Goal: Information Seeking & Learning: Find specific fact

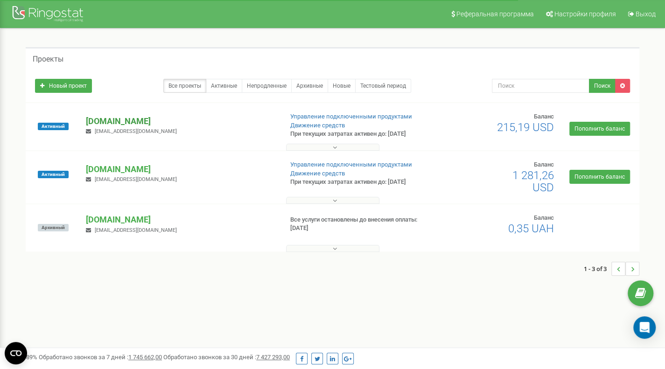
click at [127, 119] on p "[PERSON_NAME][DOMAIN_NAME]" at bounding box center [180, 121] width 189 height 12
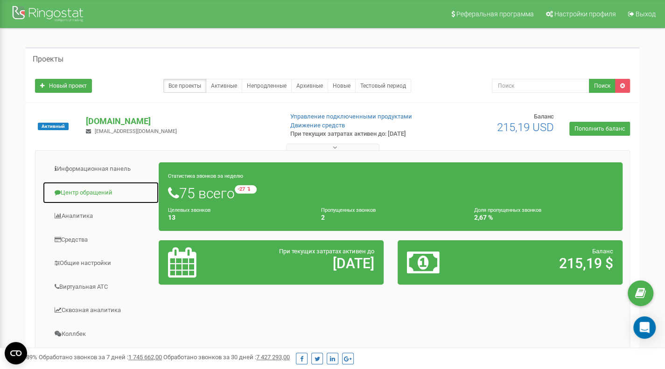
click at [99, 191] on link "Центр обращений" at bounding box center [100, 192] width 117 height 23
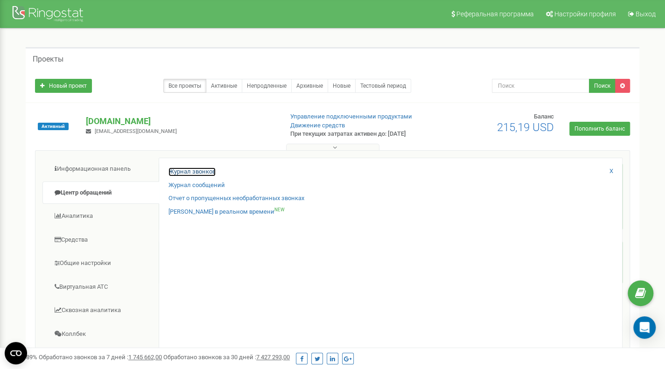
click at [182, 172] on link "Журнал звонков" at bounding box center [191, 171] width 47 height 9
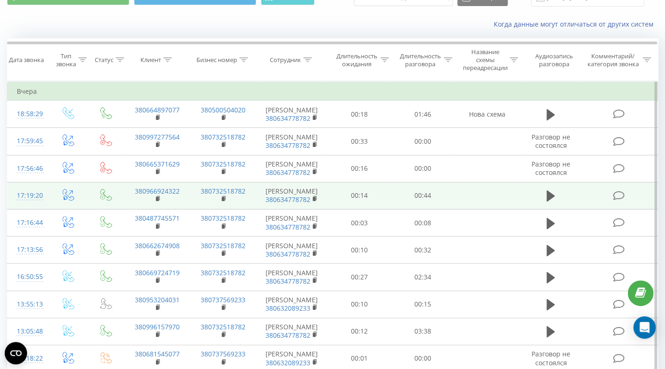
scroll to position [93, 0]
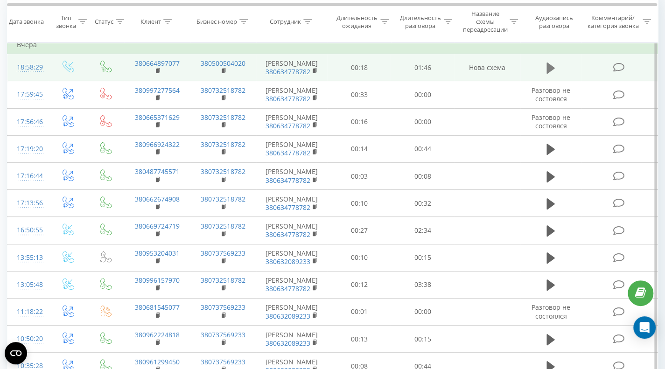
click at [550, 65] on icon at bounding box center [550, 68] width 8 height 11
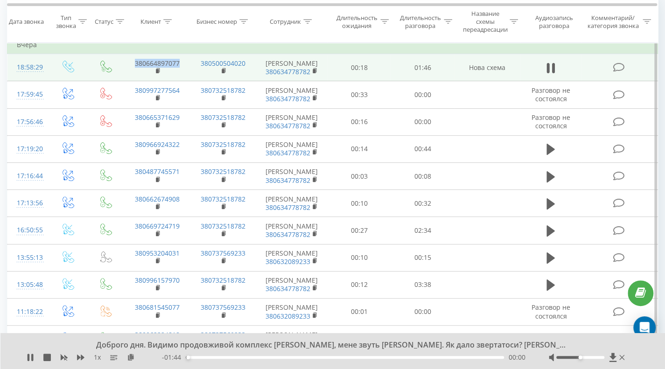
drag, startPoint x: 187, startPoint y: 64, endPoint x: 132, endPoint y: 63, distance: 55.1
click at [132, 63] on td "380664897077" at bounding box center [157, 67] width 66 height 27
copy link "380664897077"
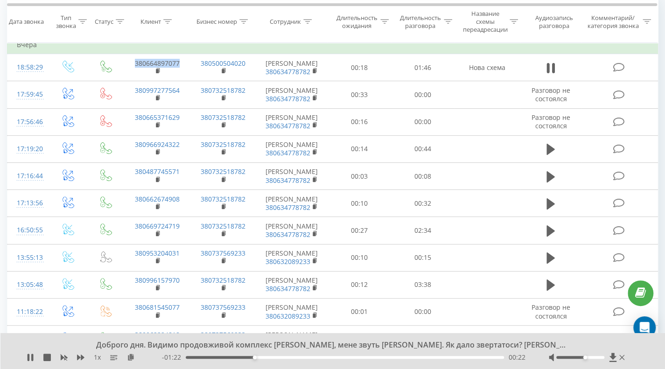
click at [583, 358] on div "Accessibility label" at bounding box center [585, 357] width 4 height 4
click at [202, 360] on div "- 01:20 00:25 00:25" at bounding box center [343, 357] width 363 height 9
click at [190, 356] on div "00:01" at bounding box center [345, 357] width 318 height 3
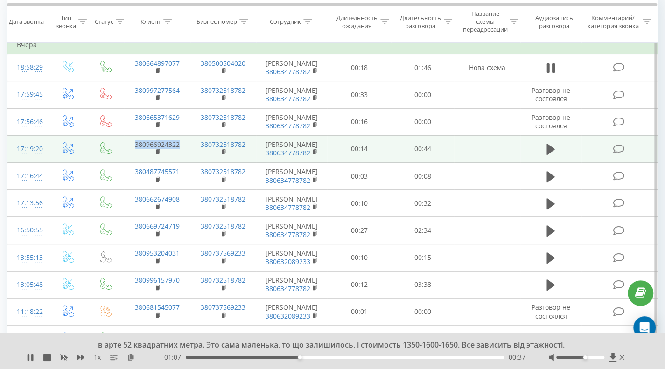
drag, startPoint x: 188, startPoint y: 144, endPoint x: 130, endPoint y: 145, distance: 57.9
click at [130, 145] on td "380966924322" at bounding box center [157, 148] width 66 height 27
copy link "380966924322"
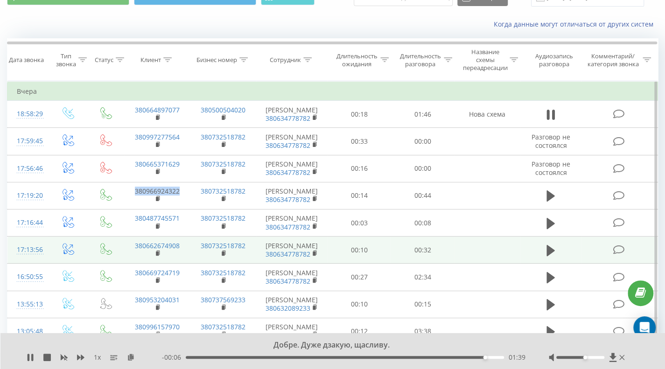
scroll to position [0, 0]
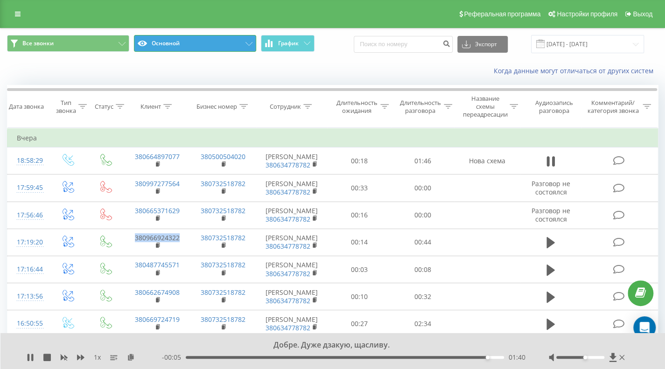
click at [164, 40] on button "Основной" at bounding box center [195, 43] width 122 height 17
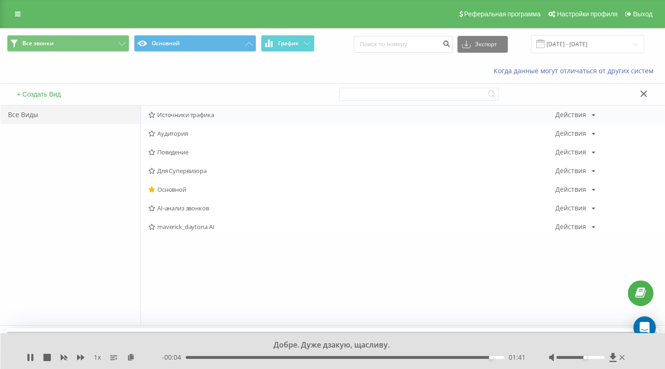
click at [186, 114] on span "Источники трафика" at bounding box center [351, 114] width 407 height 7
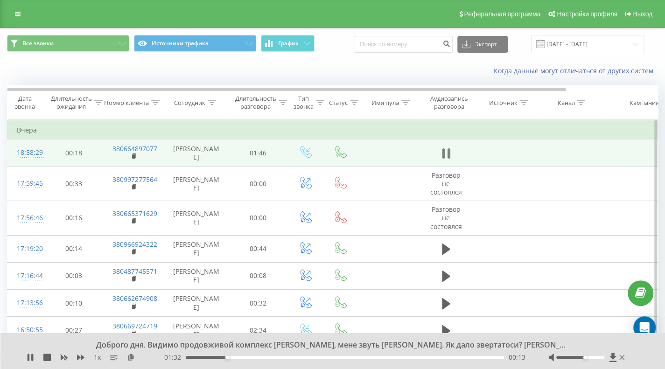
click at [448, 153] on icon at bounding box center [448, 153] width 3 height 10
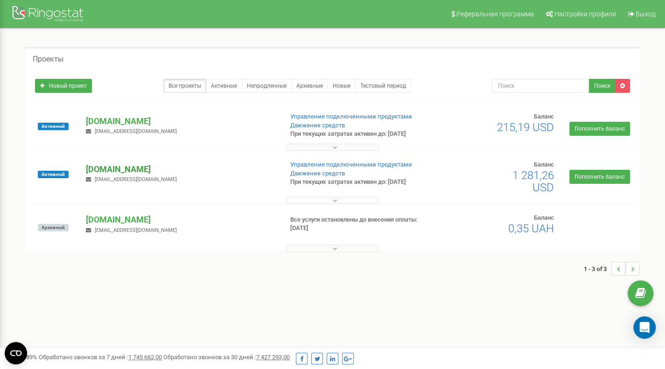
click at [137, 171] on p "[DOMAIN_NAME]" at bounding box center [180, 169] width 189 height 12
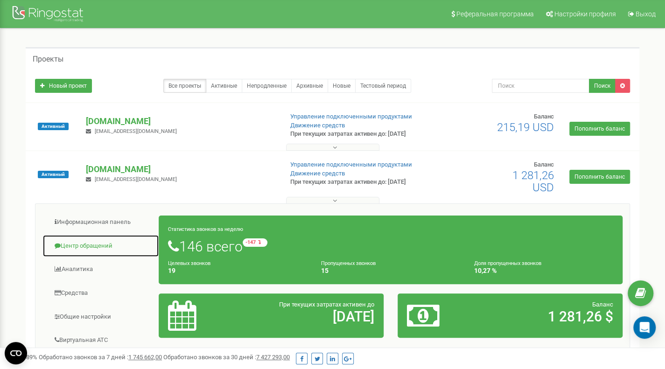
click at [102, 242] on link "Центр обращений" at bounding box center [100, 246] width 117 height 23
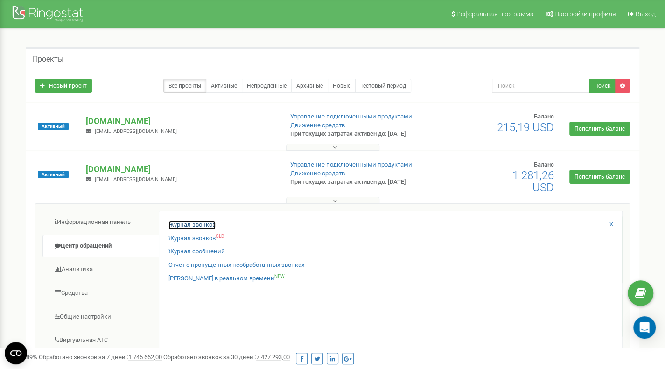
click at [181, 226] on link "Журнал звонков" at bounding box center [191, 225] width 47 height 9
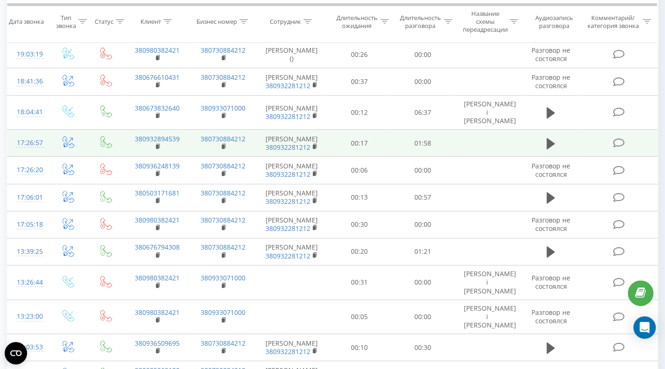
scroll to position [93, 0]
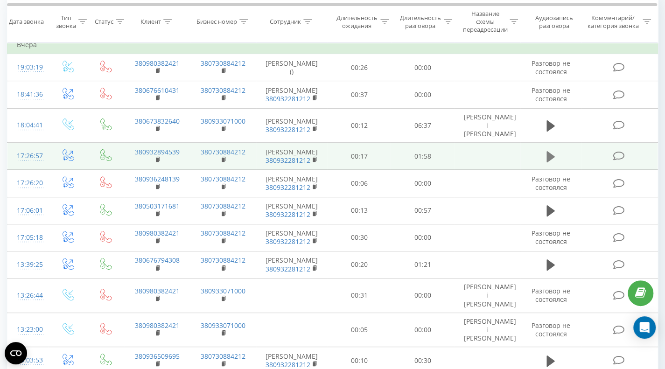
click at [549, 151] on icon at bounding box center [550, 156] width 8 height 11
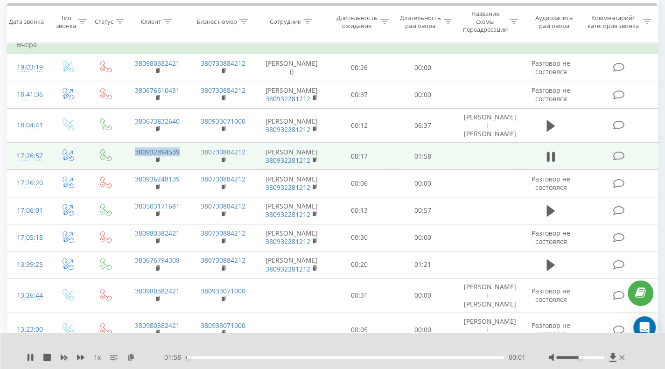
drag, startPoint x: 186, startPoint y: 143, endPoint x: 126, endPoint y: 145, distance: 59.7
click at [126, 145] on td "380932894539" at bounding box center [157, 156] width 66 height 27
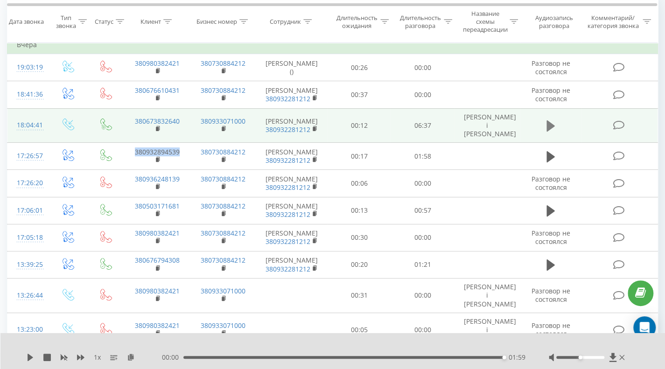
click at [546, 119] on button at bounding box center [550, 126] width 14 height 14
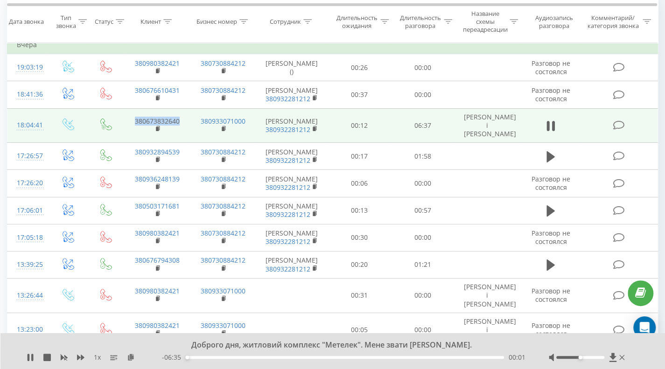
drag, startPoint x: 183, startPoint y: 116, endPoint x: 128, endPoint y: 120, distance: 55.2
click at [128, 120] on td "380673832640" at bounding box center [157, 125] width 66 height 35
copy link "380673832640"
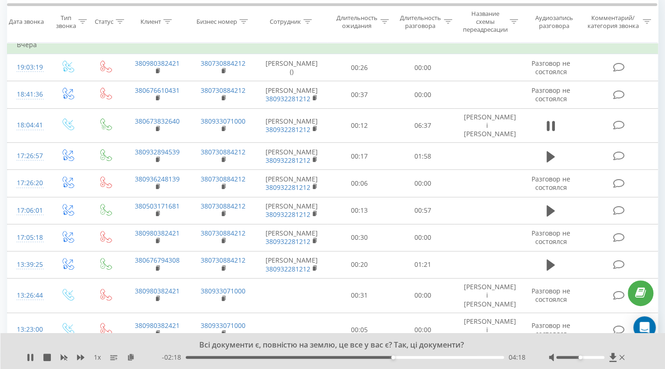
click at [485, 341] on div "Всі документи є, повністю на землю, це все у вас є? Так, ці документи?" at bounding box center [327, 345] width 480 height 10
